Goal: Task Accomplishment & Management: Manage account settings

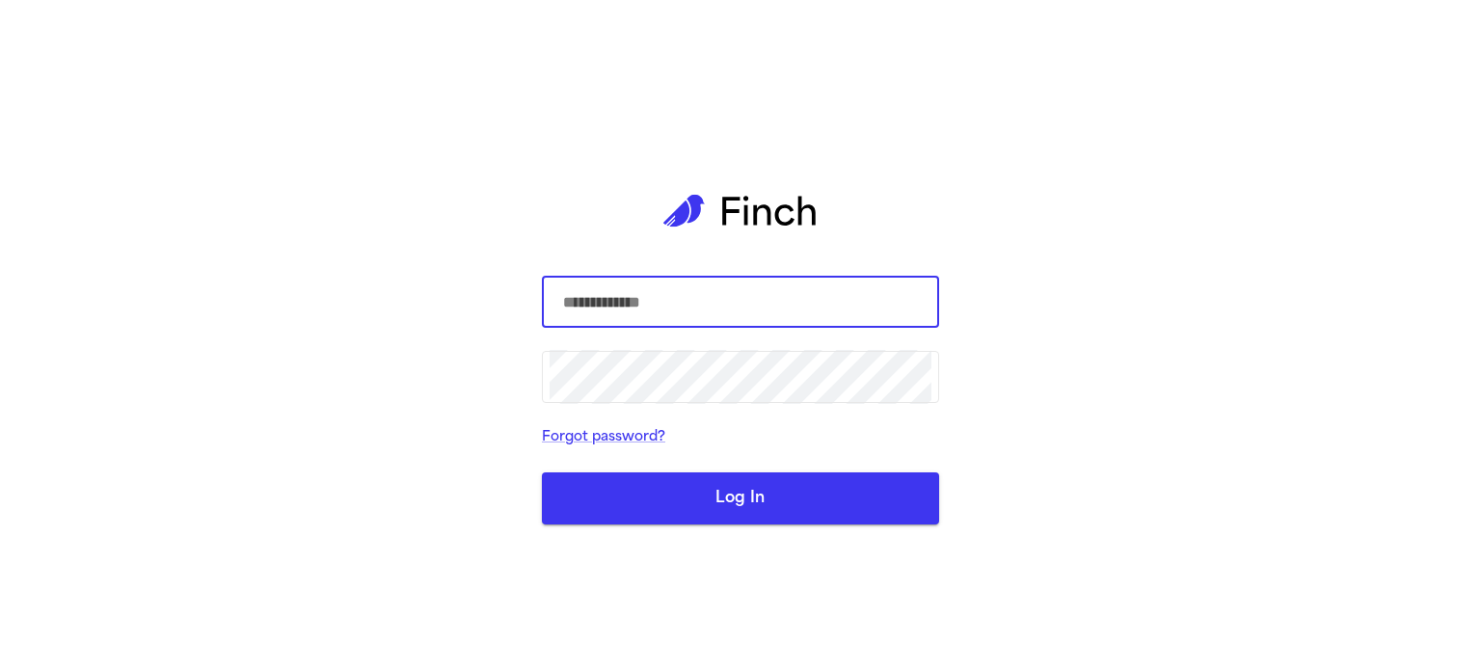
click at [0, 669] on com-1password-button at bounding box center [0, 670] width 0 height 0
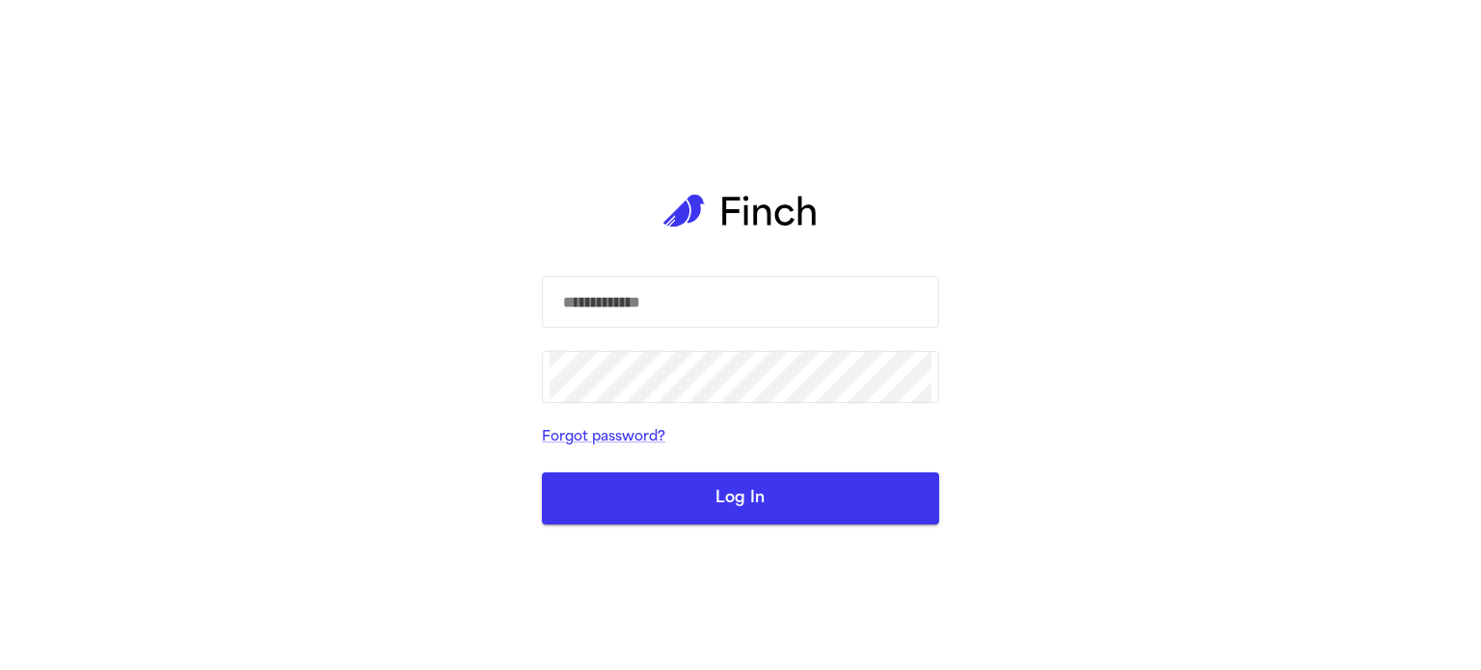
drag, startPoint x: 195, startPoint y: 516, endPoint x: 191, endPoint y: 502, distance: 14.0
click at [195, 516] on div "​ ​ Forgot password? Log In" at bounding box center [740, 335] width 1481 height 670
click at [779, 295] on input "text" at bounding box center [741, 302] width 382 height 54
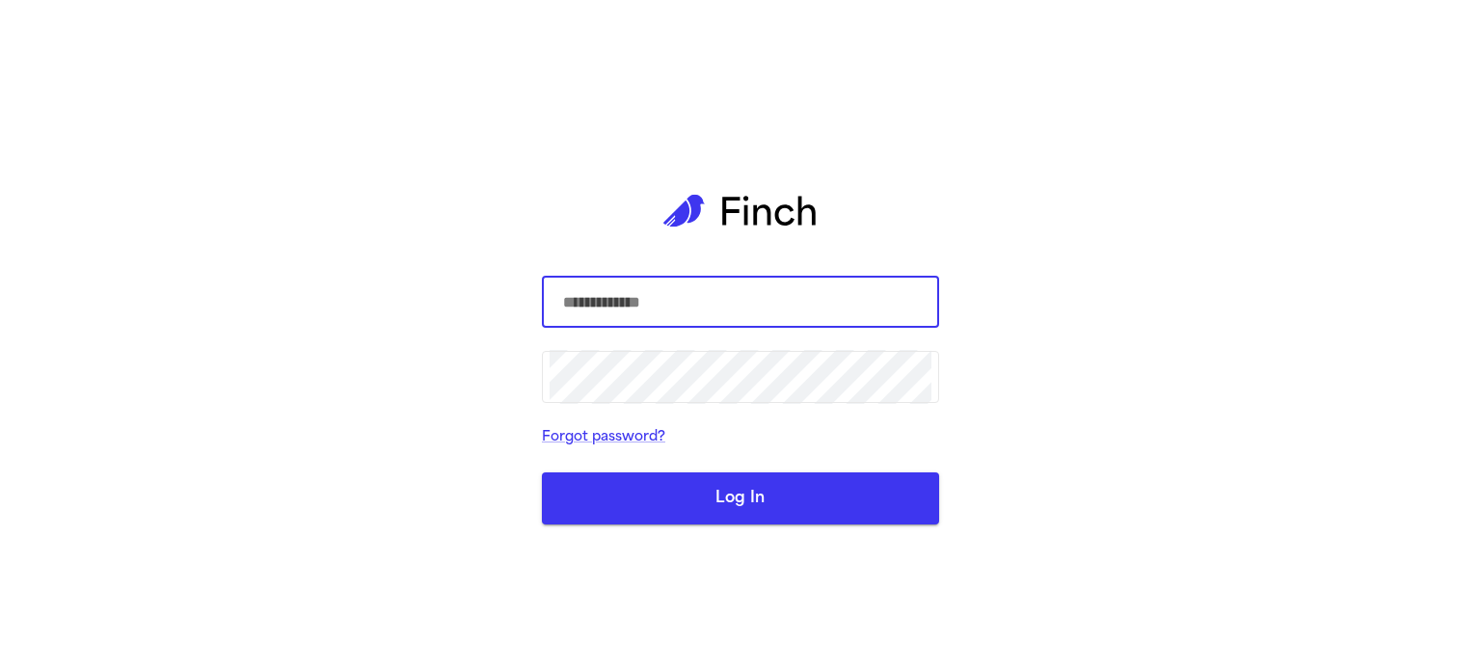
click at [664, 308] on input "text" at bounding box center [741, 302] width 382 height 54
click at [0, 669] on com-1password-button at bounding box center [0, 670] width 0 height 0
click at [764, 312] on input "text" at bounding box center [741, 302] width 382 height 54
type input "**********"
